Goal: Transaction & Acquisition: Purchase product/service

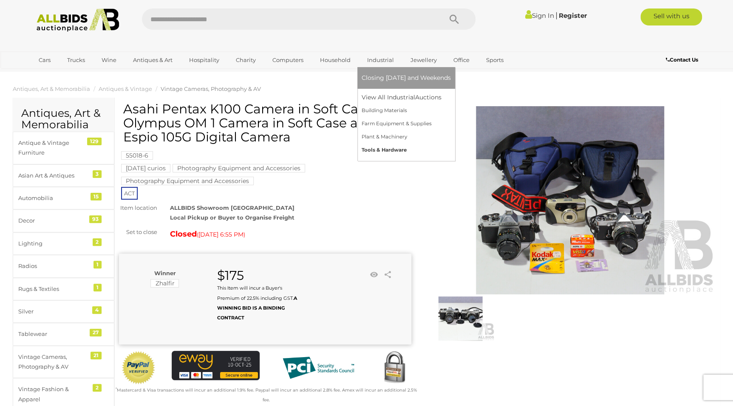
click at [382, 151] on link "Tools & Hardware" at bounding box center [406, 150] width 89 height 13
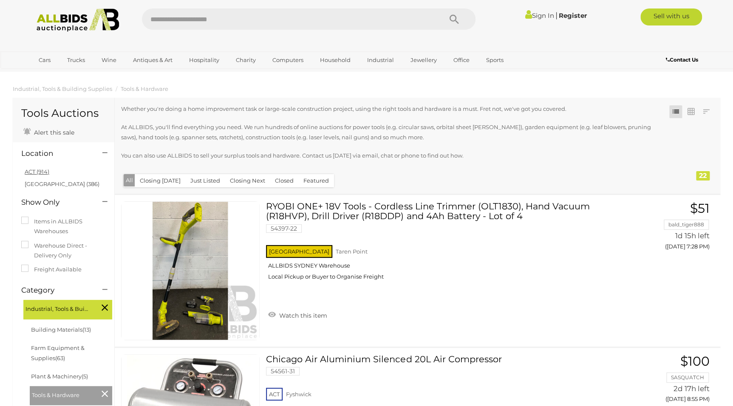
click at [39, 170] on link "ACT (914)" at bounding box center [37, 171] width 25 height 7
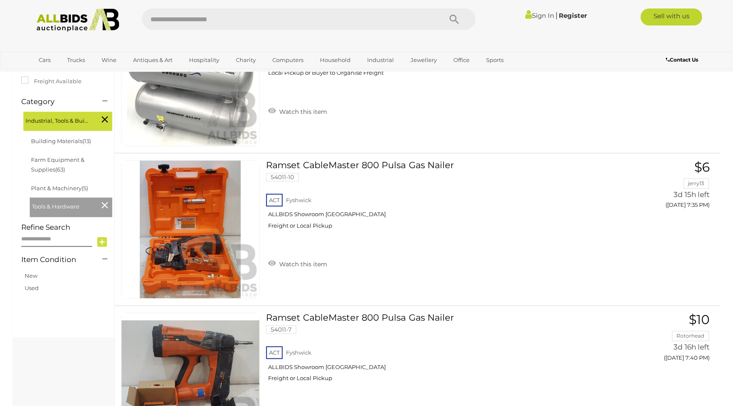
scroll to position [1, 0]
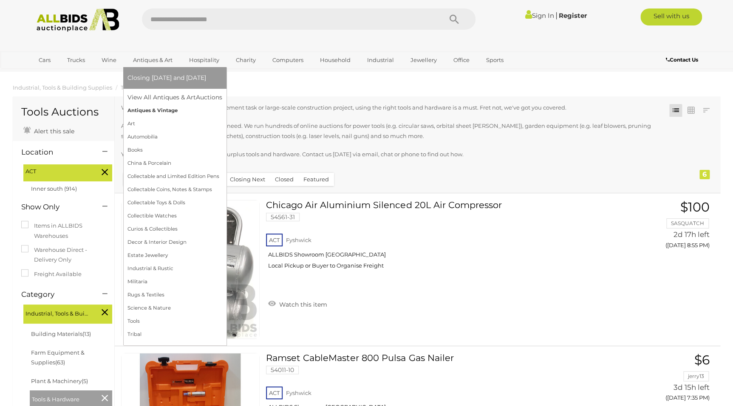
click at [160, 110] on link "Antiques & Vintage" at bounding box center [174, 110] width 95 height 13
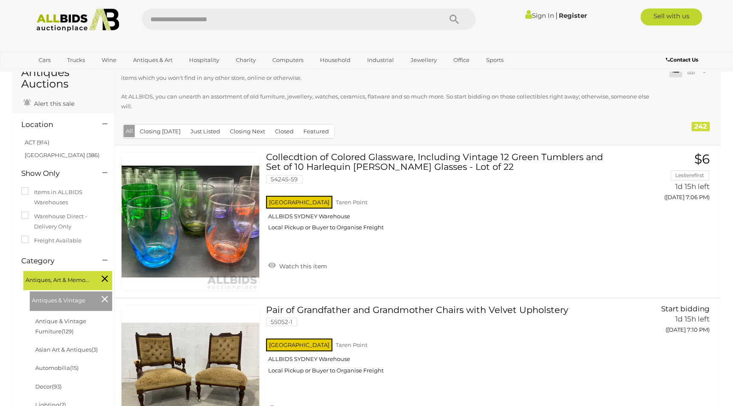
scroll to position [8, 0]
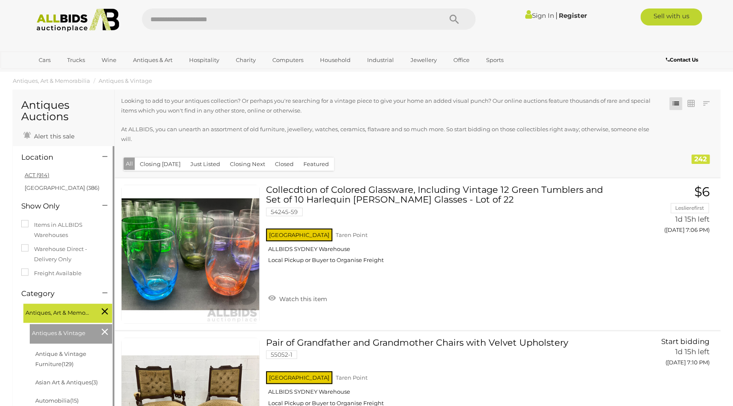
click at [37, 175] on link "ACT (914)" at bounding box center [37, 175] width 25 height 7
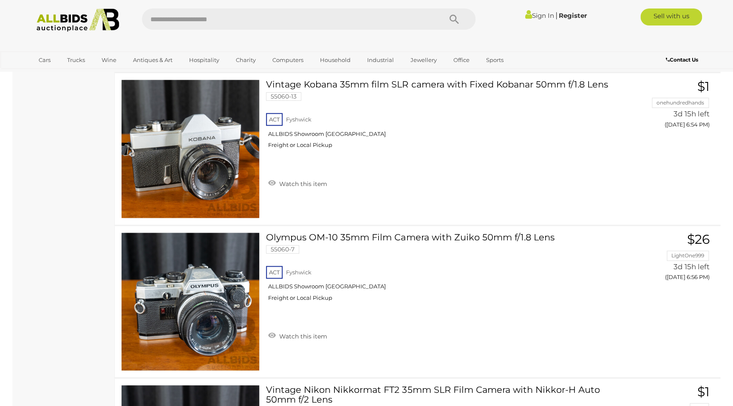
scroll to position [2043, 0]
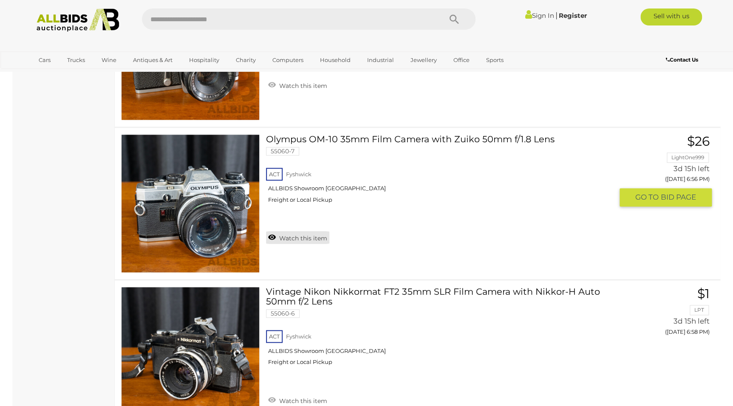
click at [281, 235] on link "Watch this item" at bounding box center [297, 237] width 63 height 13
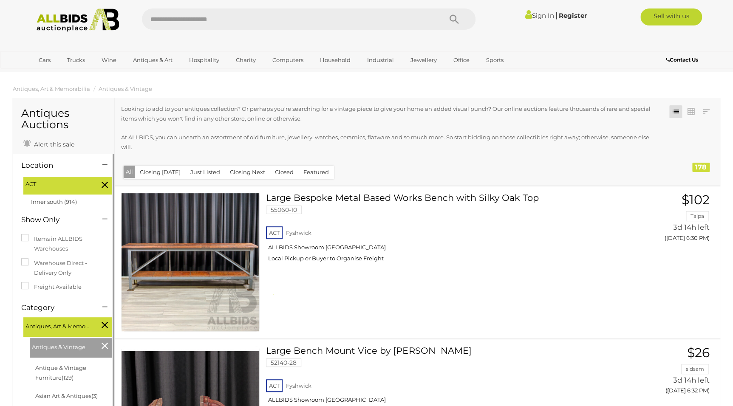
scroll to position [4259, 0]
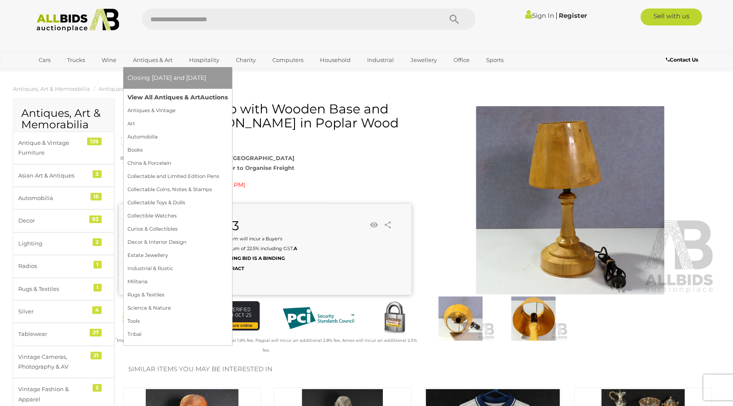
click at [165, 97] on link "View All Antiques & Art Auctions" at bounding box center [177, 97] width 100 height 13
